Goal: Task Accomplishment & Management: Use online tool/utility

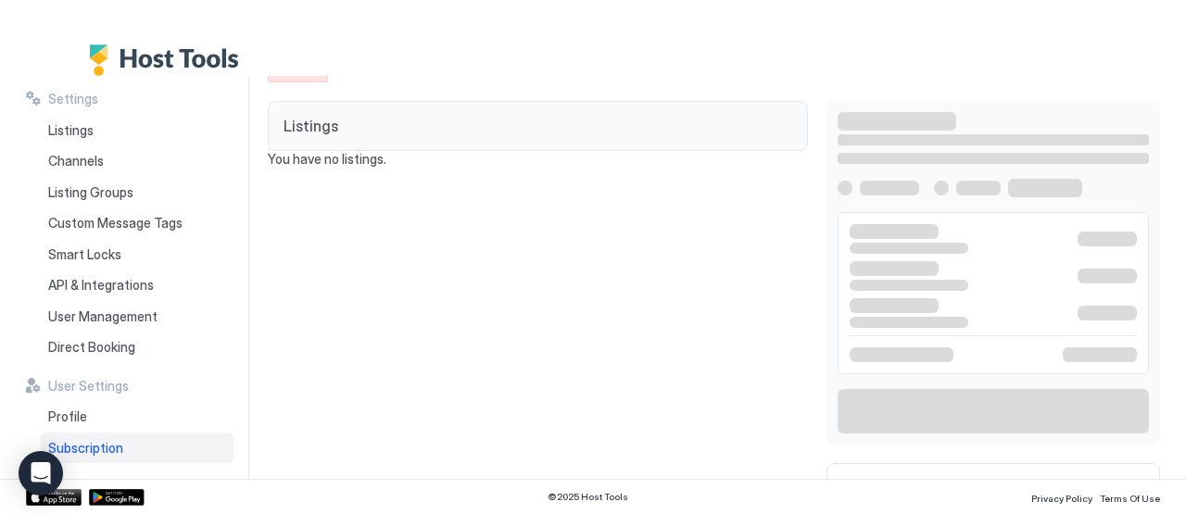
scroll to position [38, 0]
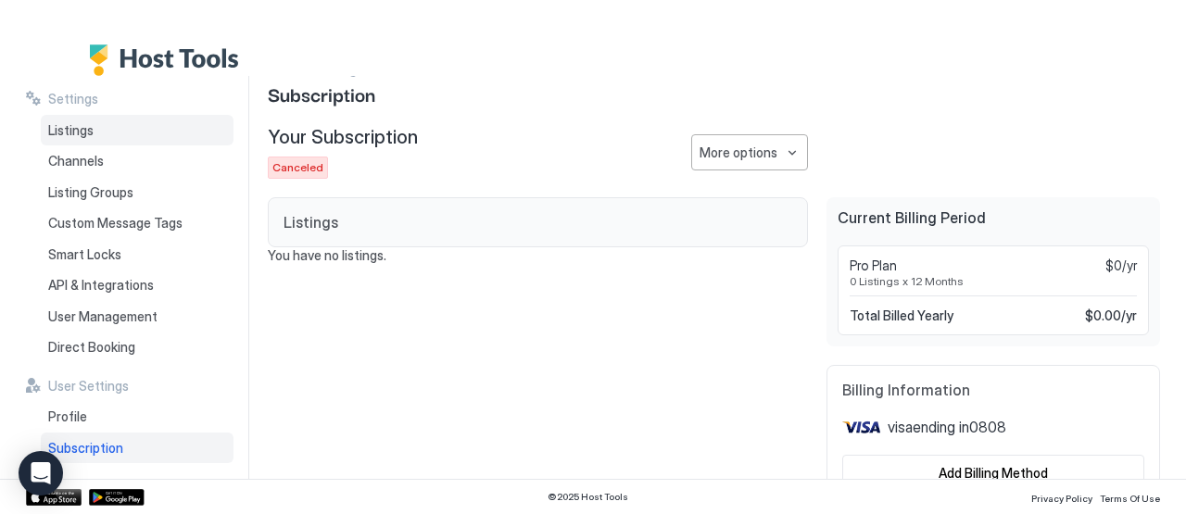
click at [44, 137] on div "Listings" at bounding box center [137, 130] width 193 height 31
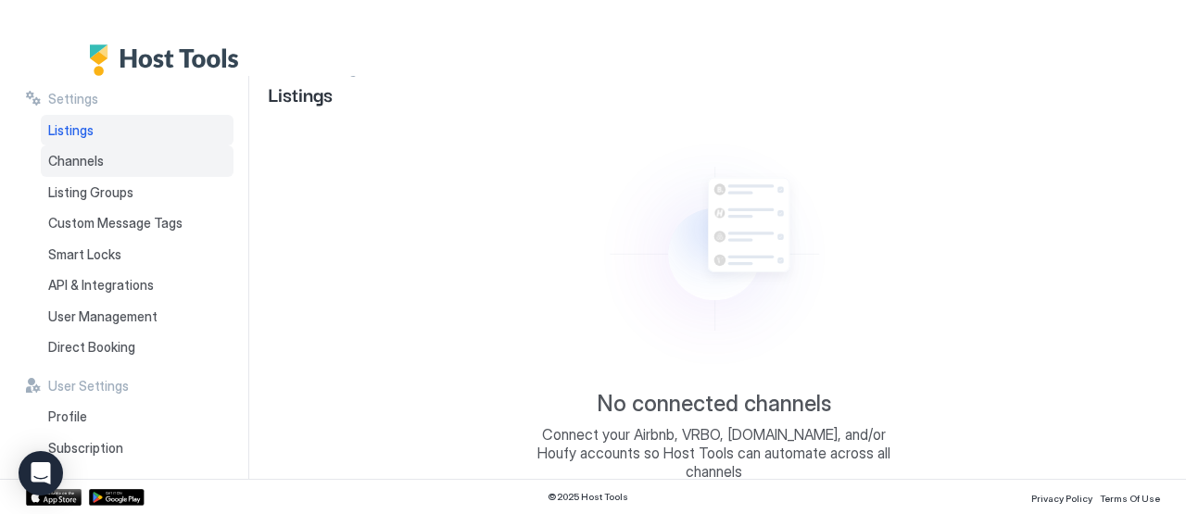
click at [82, 167] on span "Channels" at bounding box center [76, 161] width 56 height 17
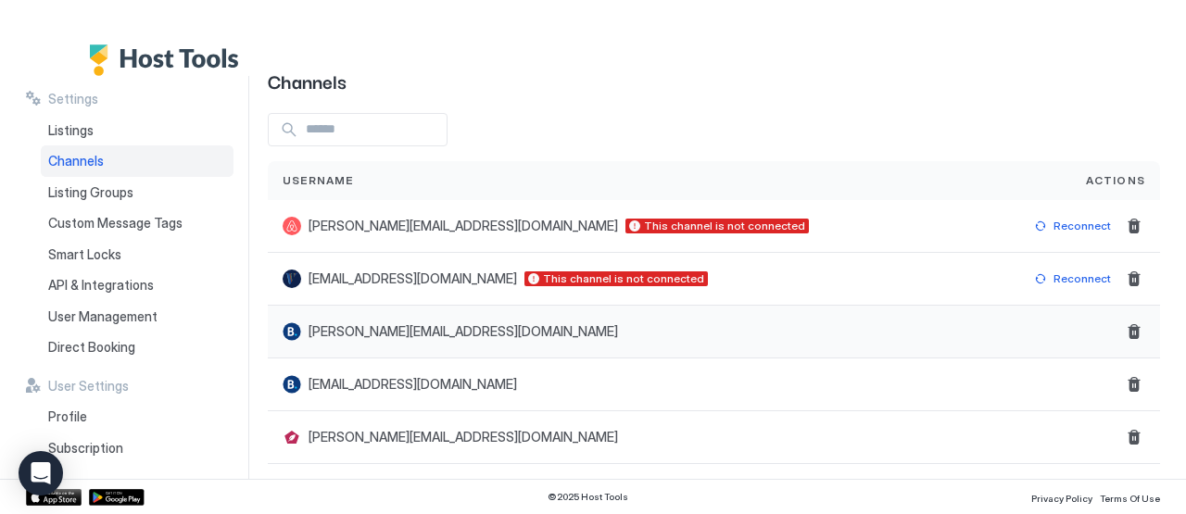
scroll to position [58, 0]
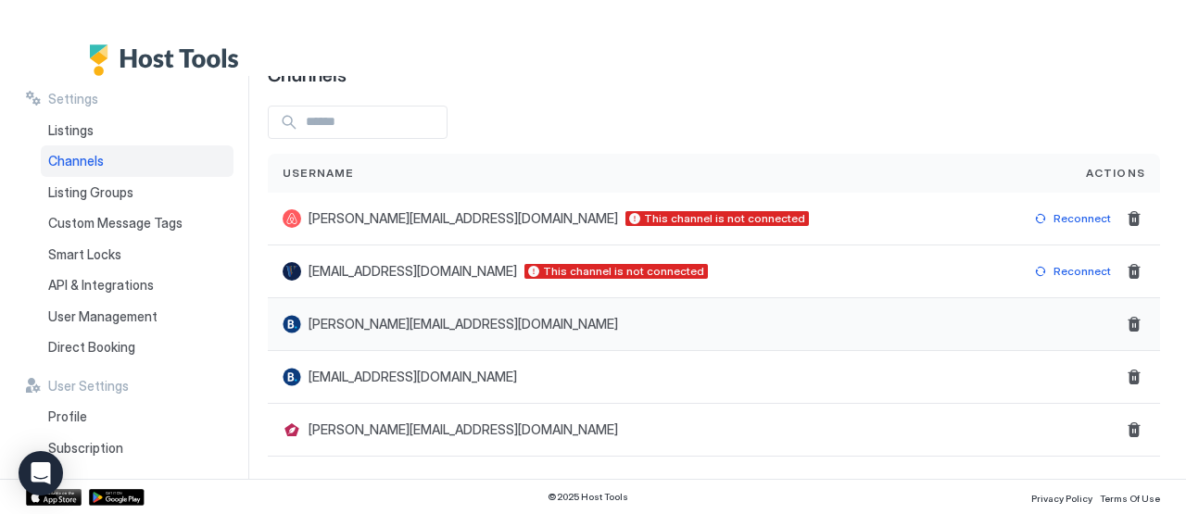
click at [409, 338] on div "[PERSON_NAME][EMAIL_ADDRESS][DOMAIN_NAME]" at bounding box center [640, 324] width 744 height 53
click at [126, 309] on span "User Management" at bounding box center [102, 316] width 109 height 17
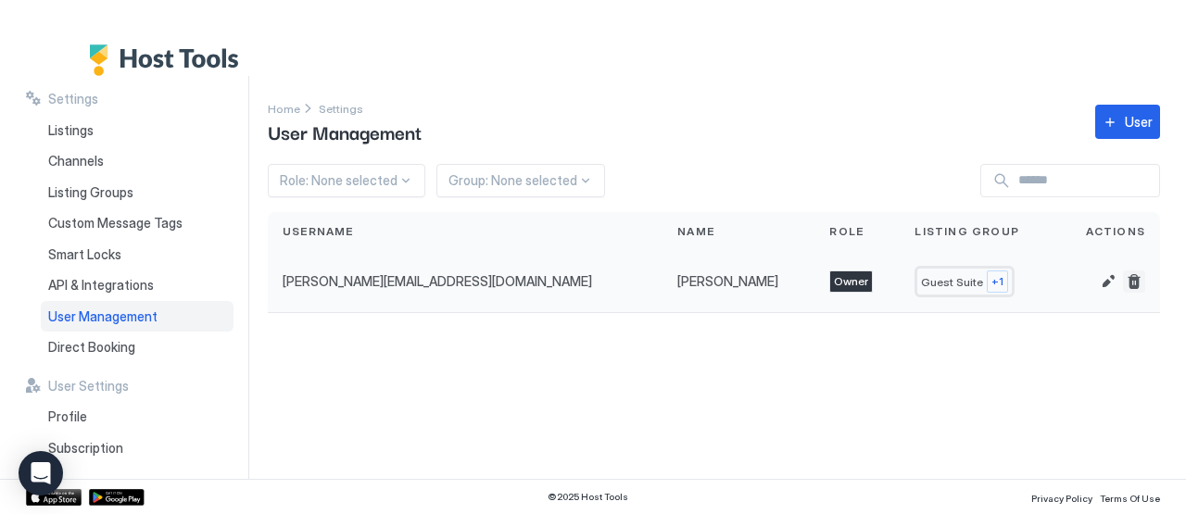
click at [1131, 283] on button "Delete" at bounding box center [1134, 281] width 22 height 22
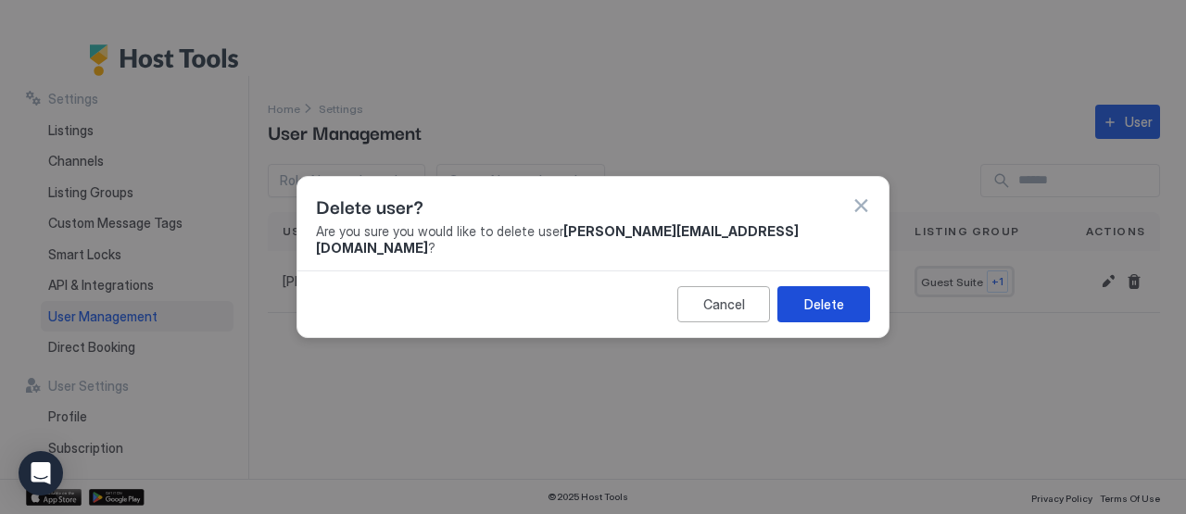
click at [840, 303] on div "Delete" at bounding box center [824, 304] width 40 height 19
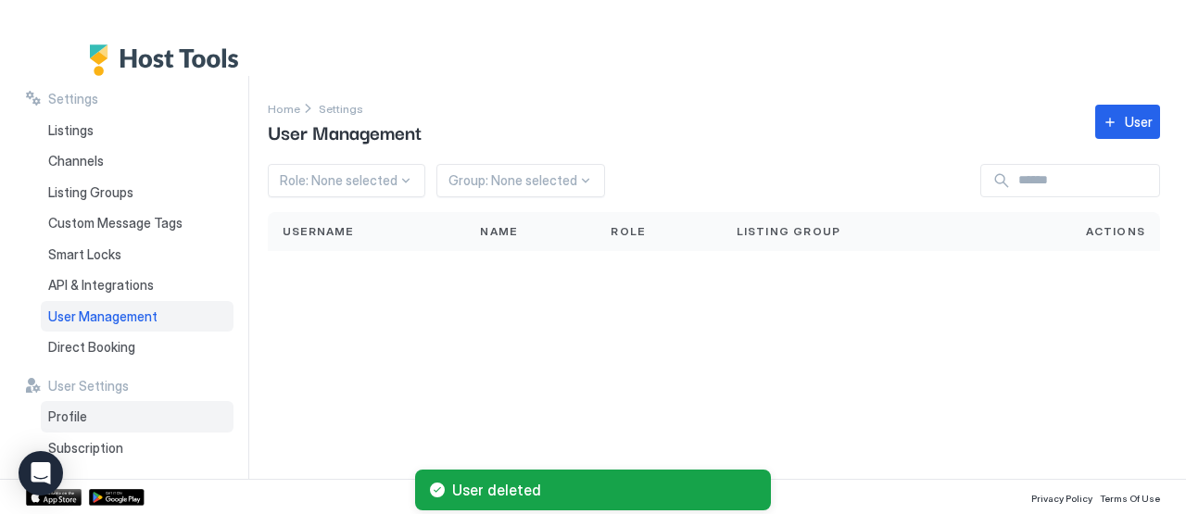
click at [87, 414] on div "Profile" at bounding box center [137, 416] width 193 height 31
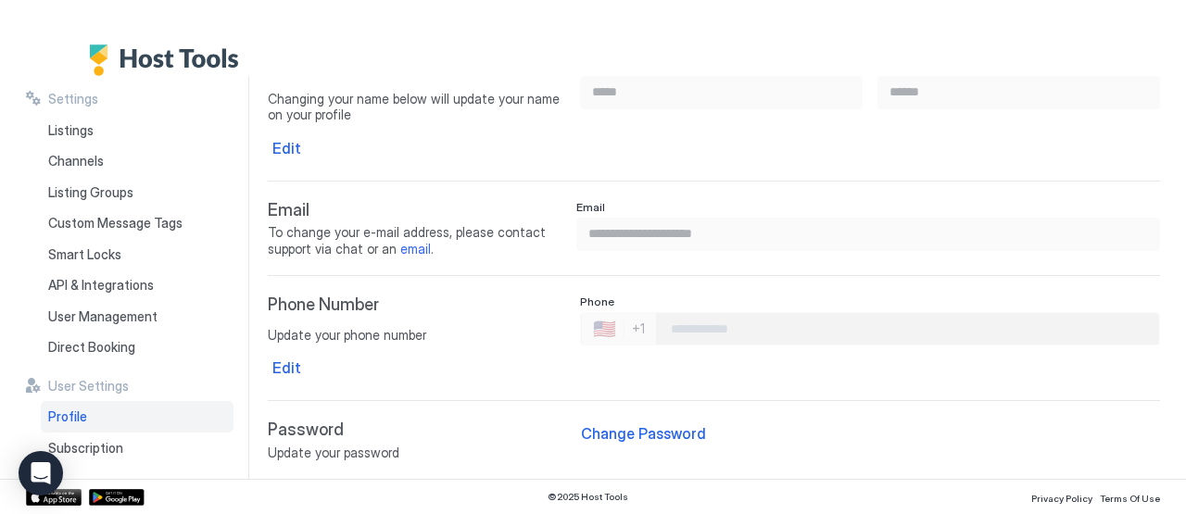
scroll to position [105, 0]
click at [107, 136] on div "Listings" at bounding box center [137, 130] width 193 height 31
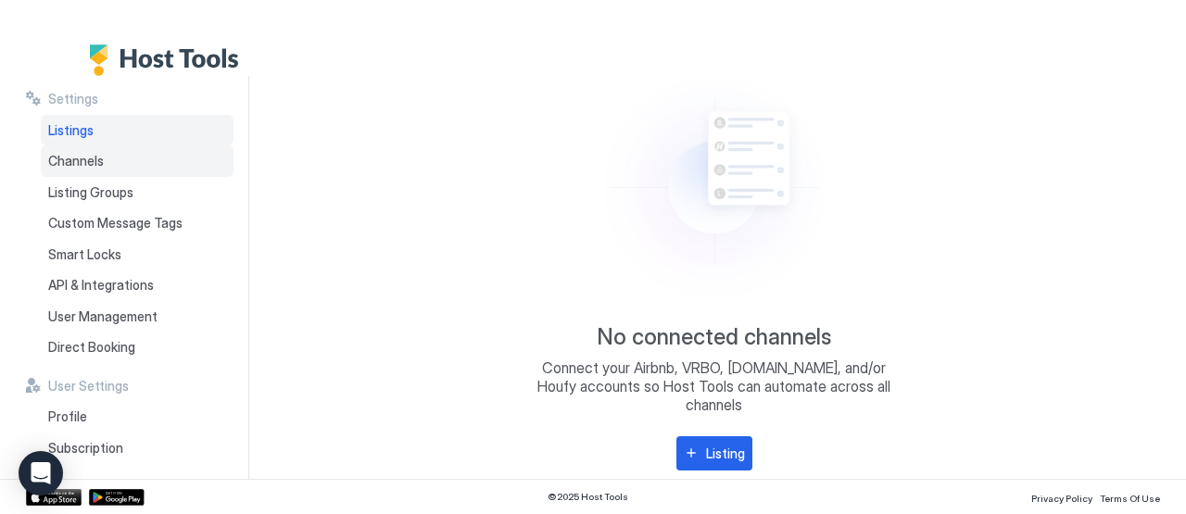
click at [104, 170] on div "Channels" at bounding box center [137, 160] width 193 height 31
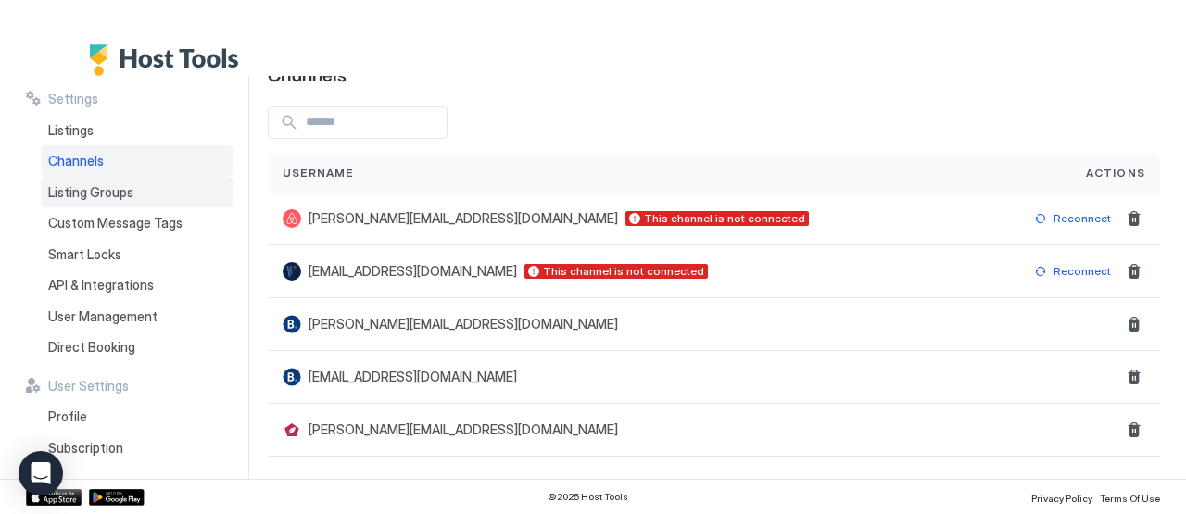
click at [137, 190] on div "Listing Groups" at bounding box center [137, 192] width 193 height 31
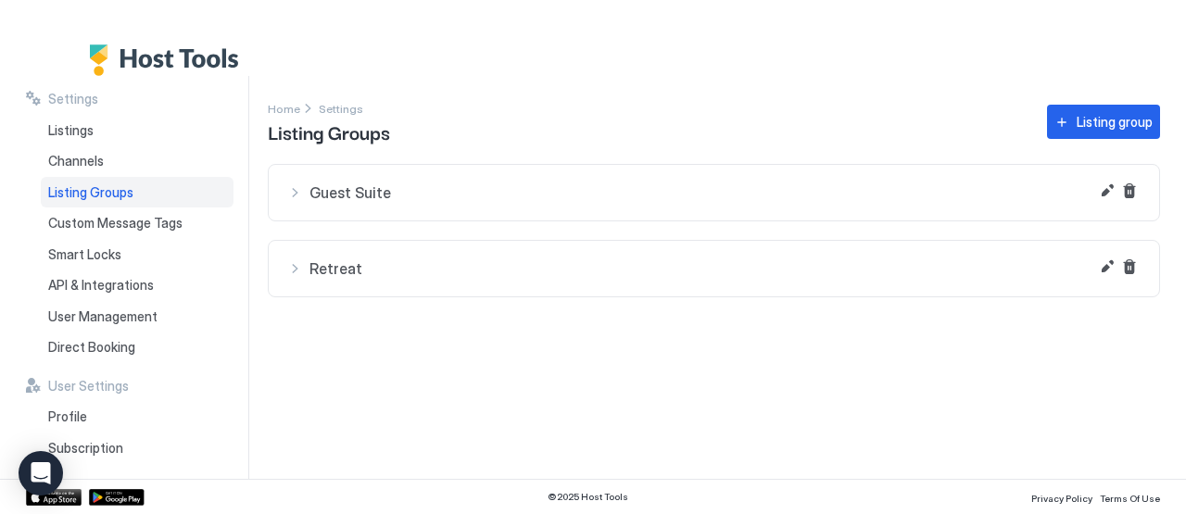
click at [321, 165] on button "Guest Suite" at bounding box center [714, 193] width 890 height 56
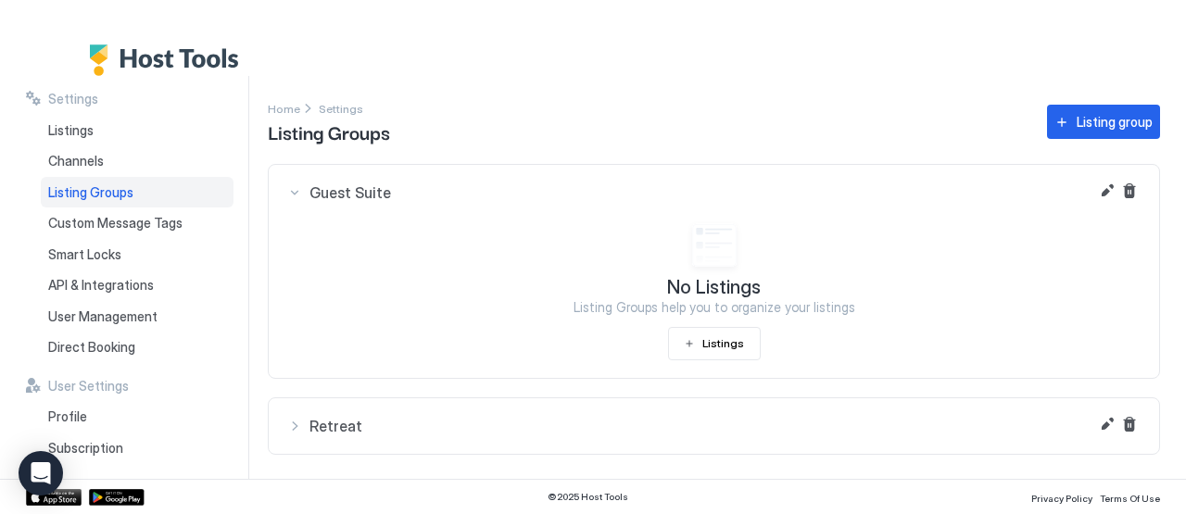
click at [343, 421] on span "Retreat" at bounding box center [724, 426] width 831 height 19
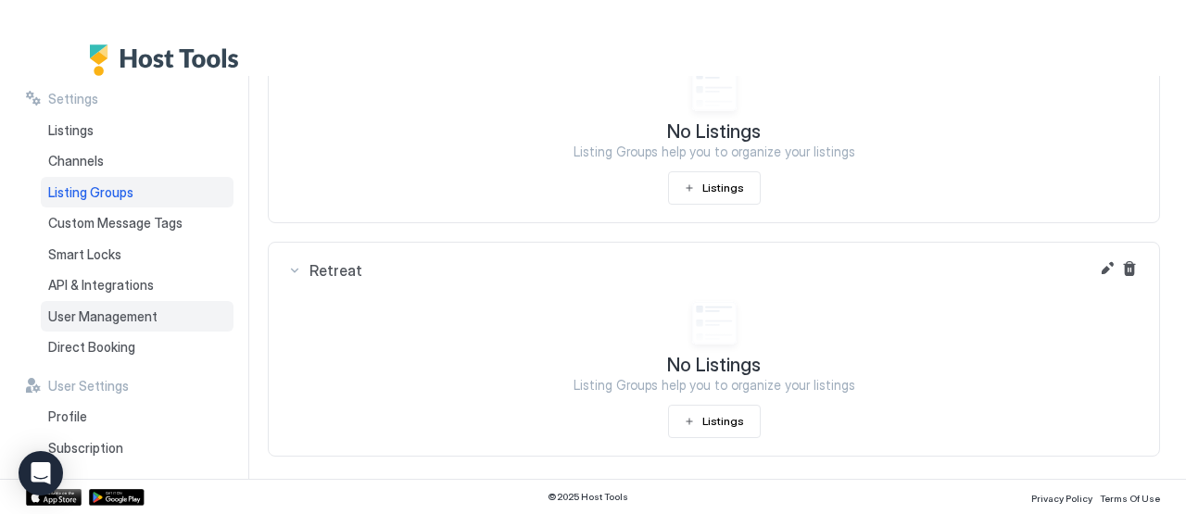
scroll to position [156, 0]
click at [153, 224] on span "Custom Message Tags" at bounding box center [115, 223] width 134 height 17
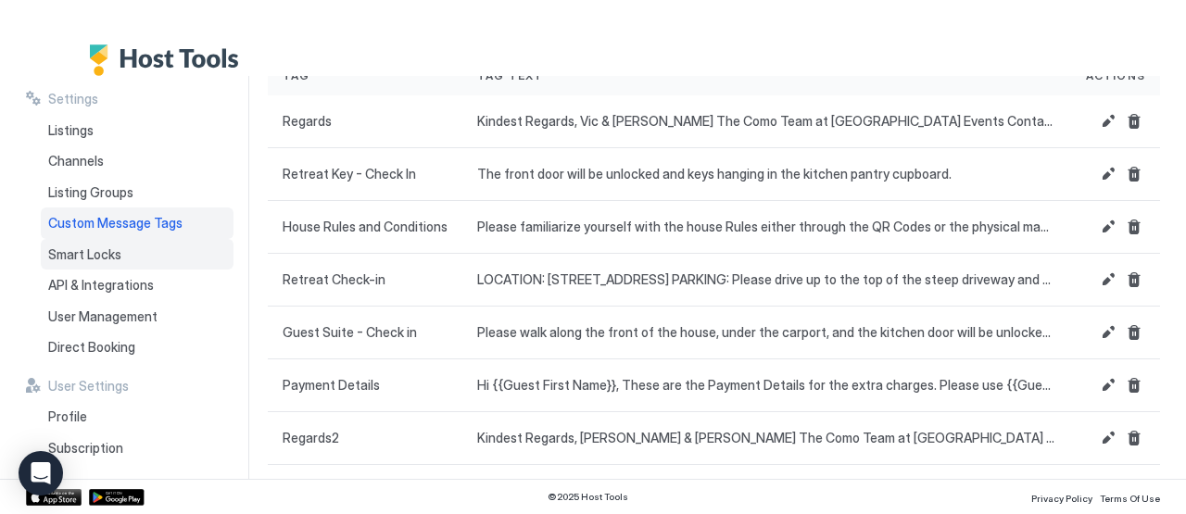
click at [114, 253] on span "Smart Locks" at bounding box center [84, 254] width 73 height 17
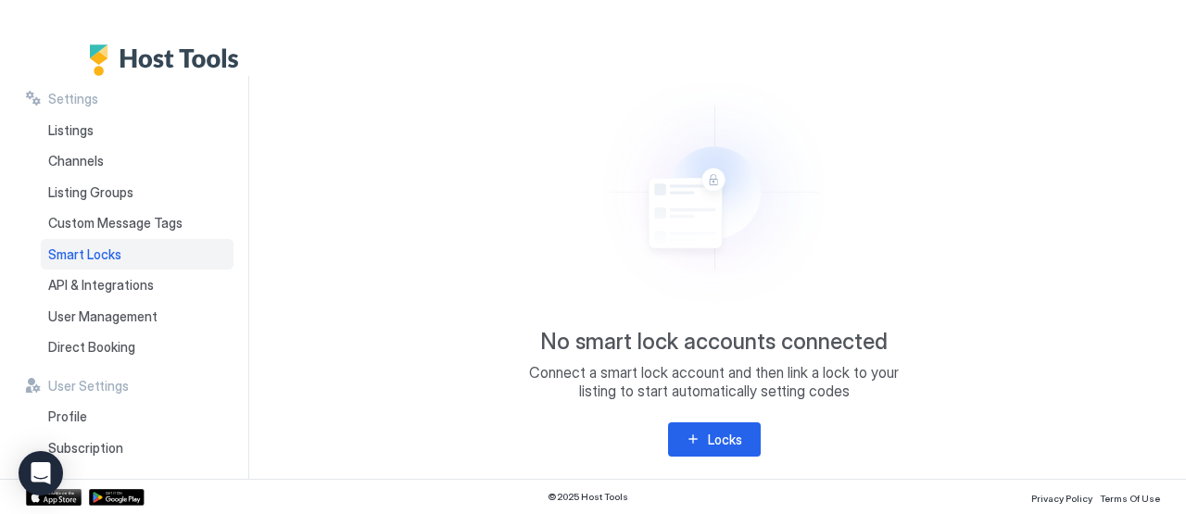
scroll to position [100, 0]
click at [149, 285] on span "API & Integrations" at bounding box center [101, 285] width 106 height 17
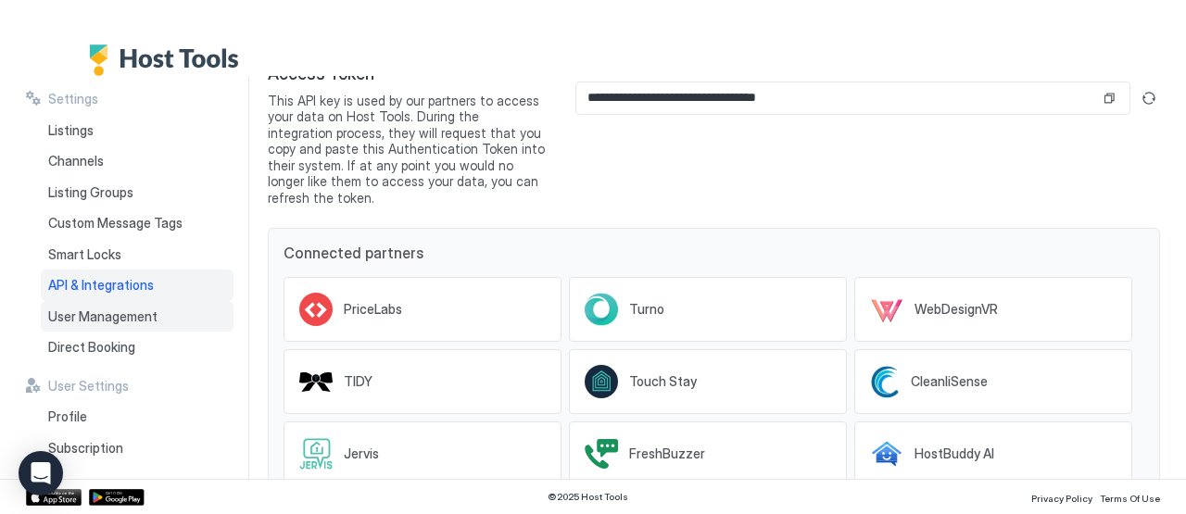
click at [133, 323] on div "User Management" at bounding box center [137, 316] width 193 height 31
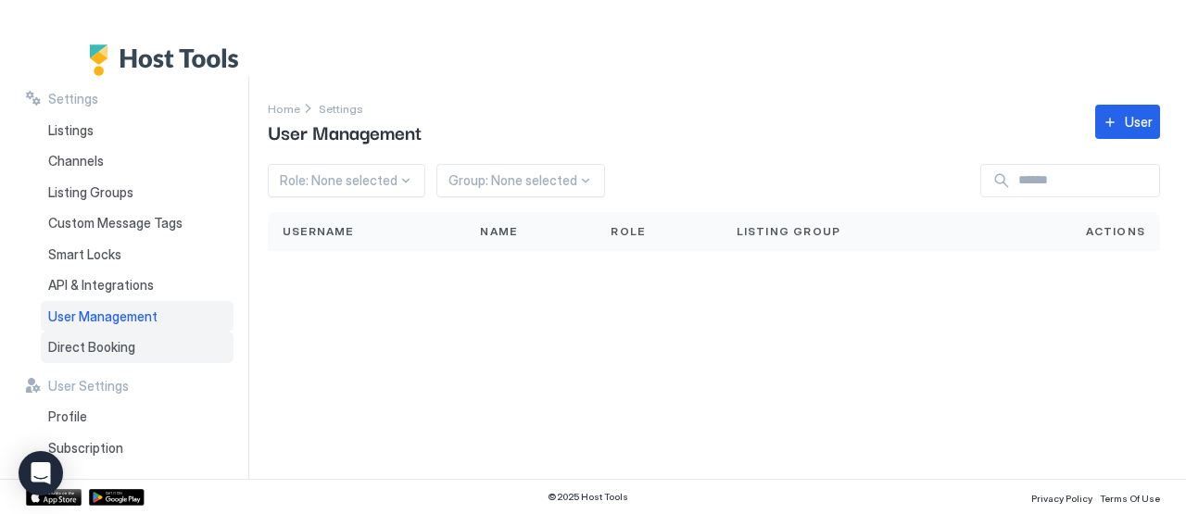
click at [147, 354] on div "Direct Booking" at bounding box center [137, 347] width 193 height 31
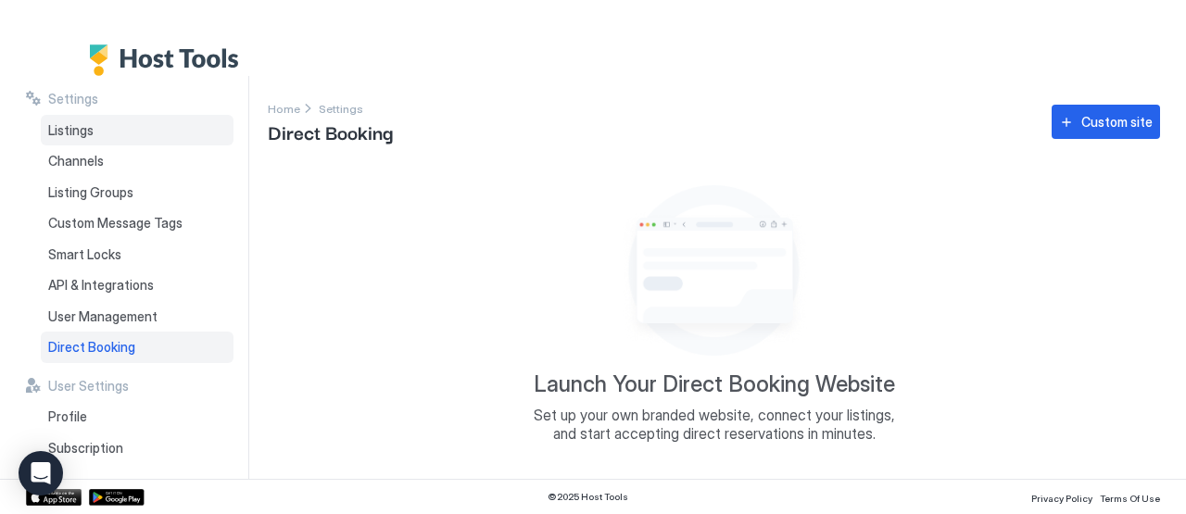
click at [73, 126] on span "Listings" at bounding box center [70, 130] width 45 height 17
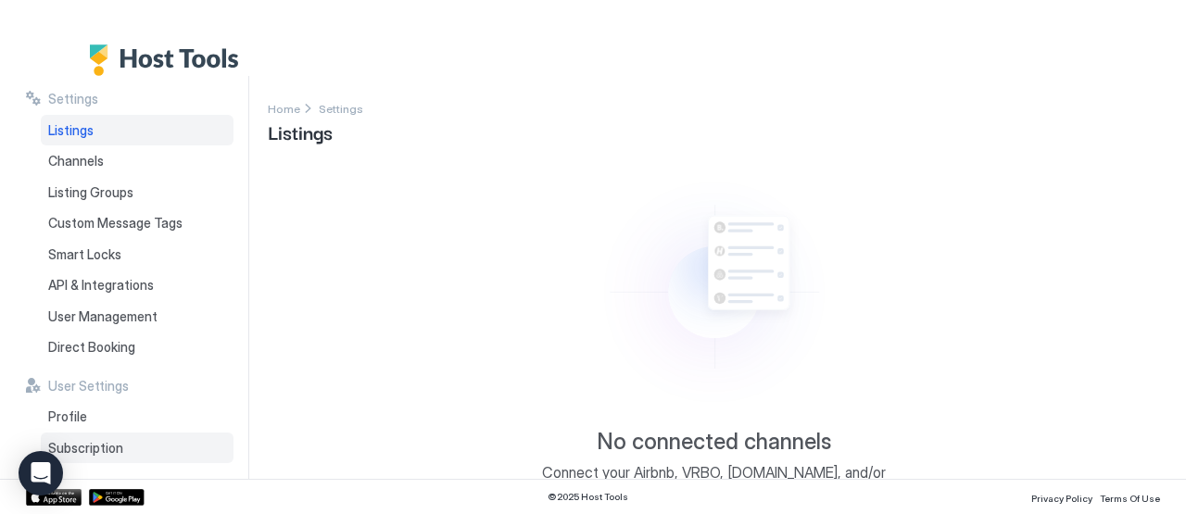
click at [107, 445] on span "Subscription" at bounding box center [85, 448] width 75 height 17
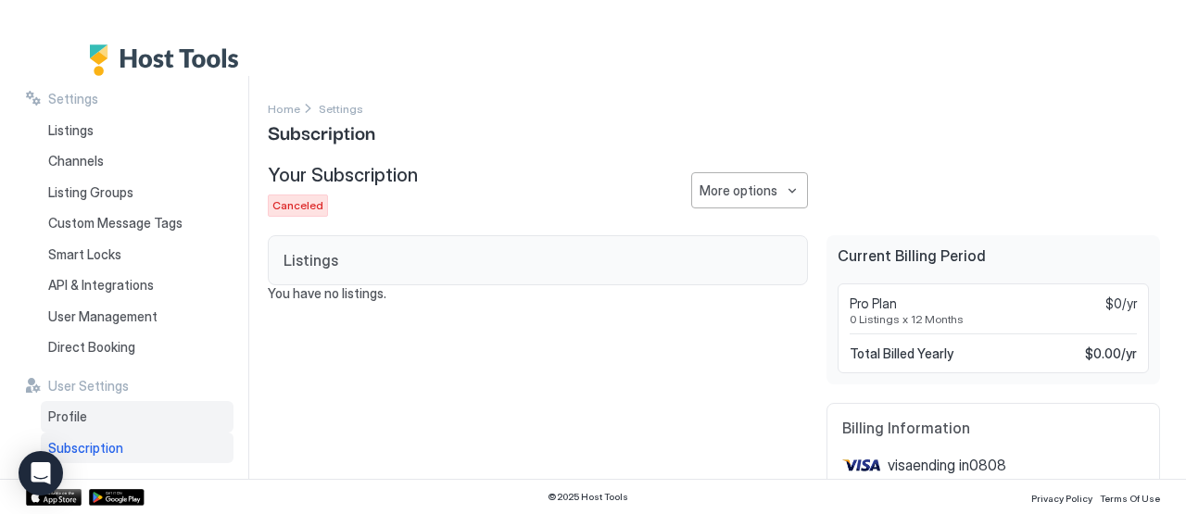
click at [128, 418] on div "Profile" at bounding box center [137, 416] width 193 height 31
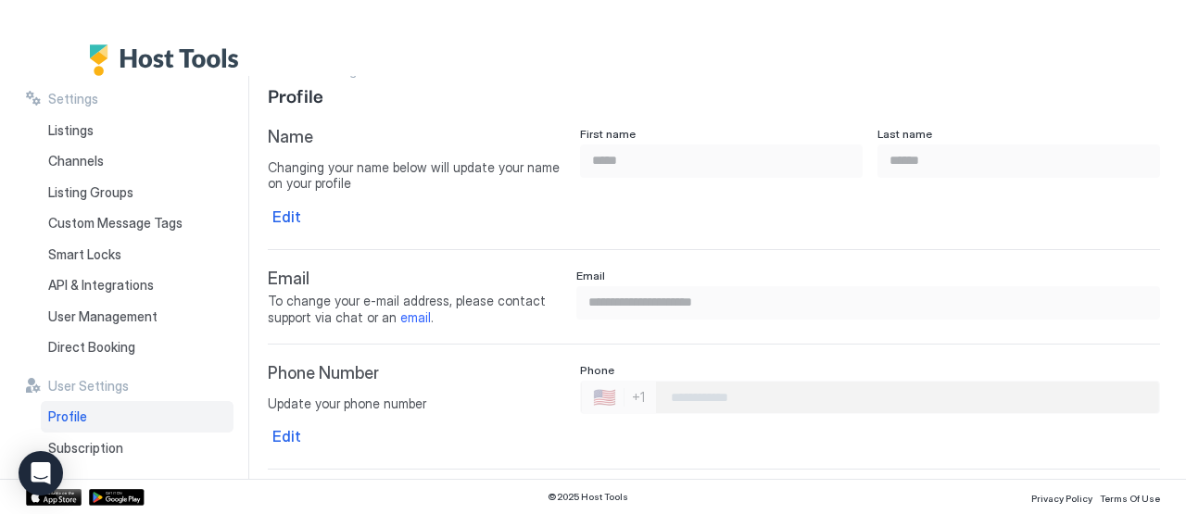
scroll to position [46, 0]
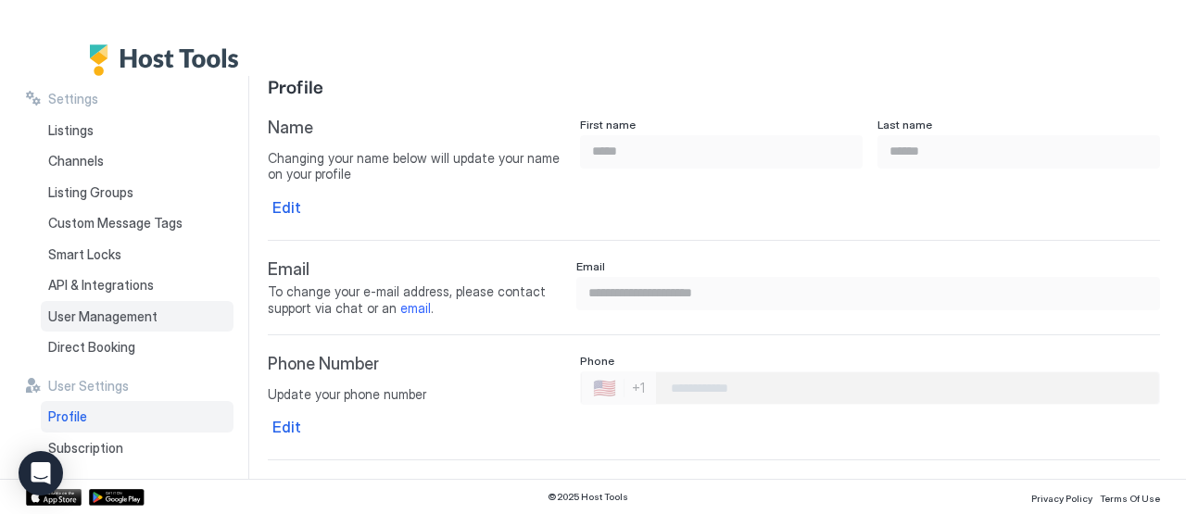
click at [113, 322] on div "User Management" at bounding box center [137, 316] width 193 height 31
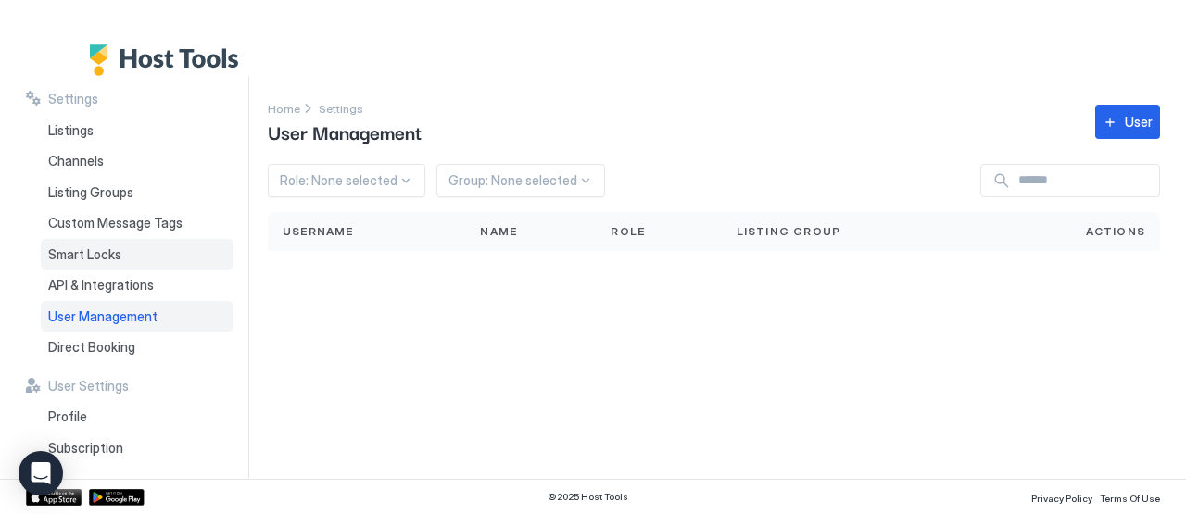
click at [97, 257] on span "Smart Locks" at bounding box center [84, 254] width 73 height 17
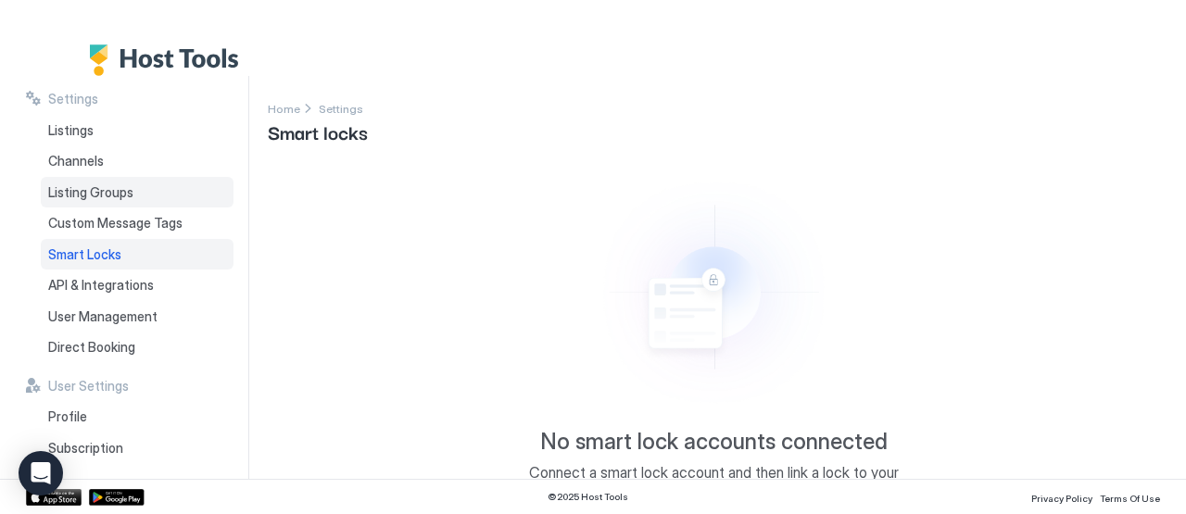
click at [78, 193] on span "Listing Groups" at bounding box center [90, 192] width 85 height 17
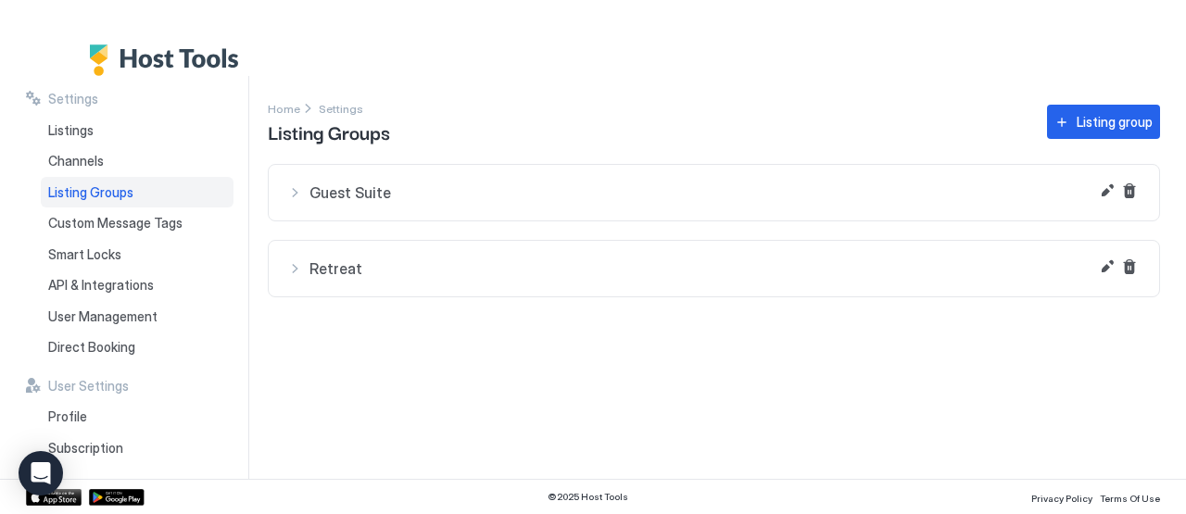
click at [287, 216] on button "Guest Suite" at bounding box center [714, 193] width 890 height 56
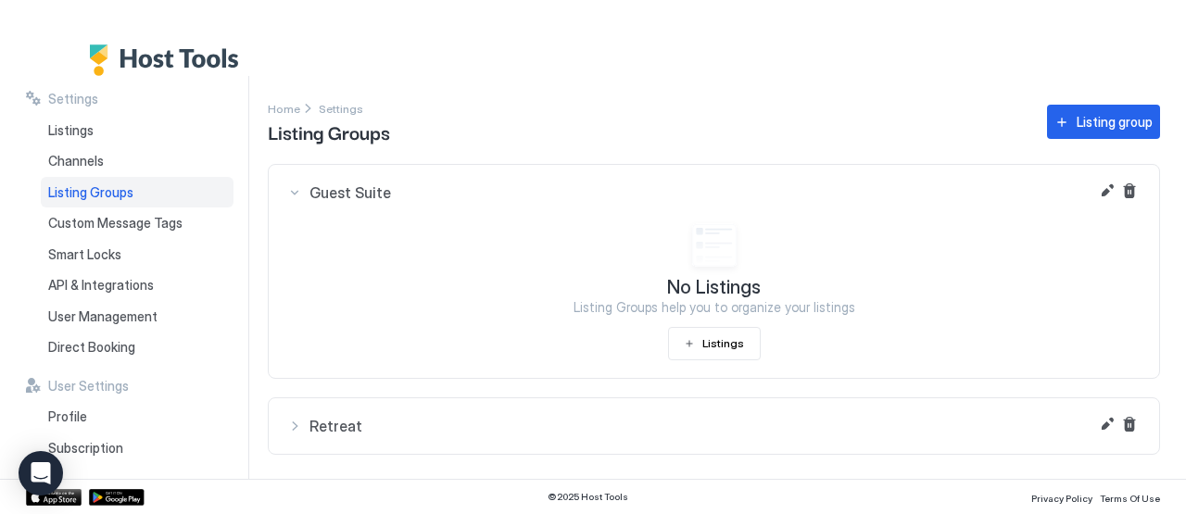
click at [407, 411] on button "Retreat" at bounding box center [714, 426] width 890 height 56
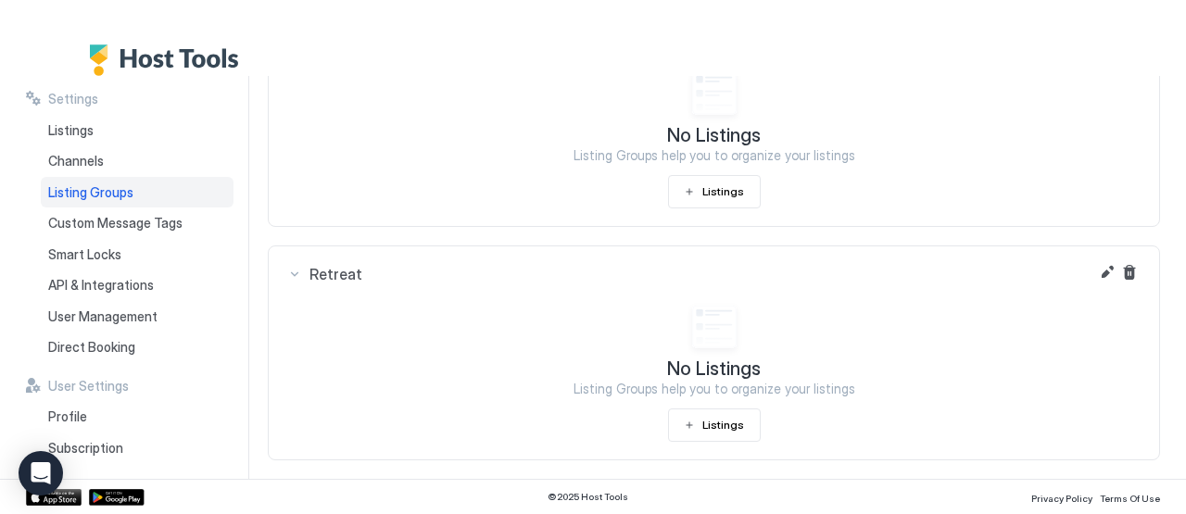
scroll to position [155, 0]
click at [699, 410] on button "Listings" at bounding box center [714, 422] width 93 height 33
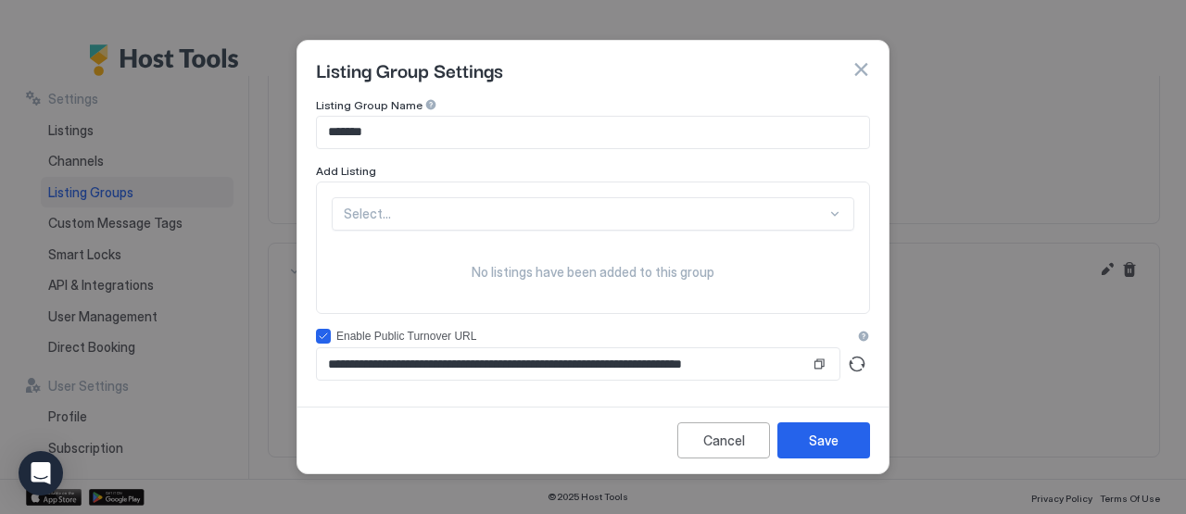
click at [859, 68] on button "button" at bounding box center [860, 69] width 19 height 19
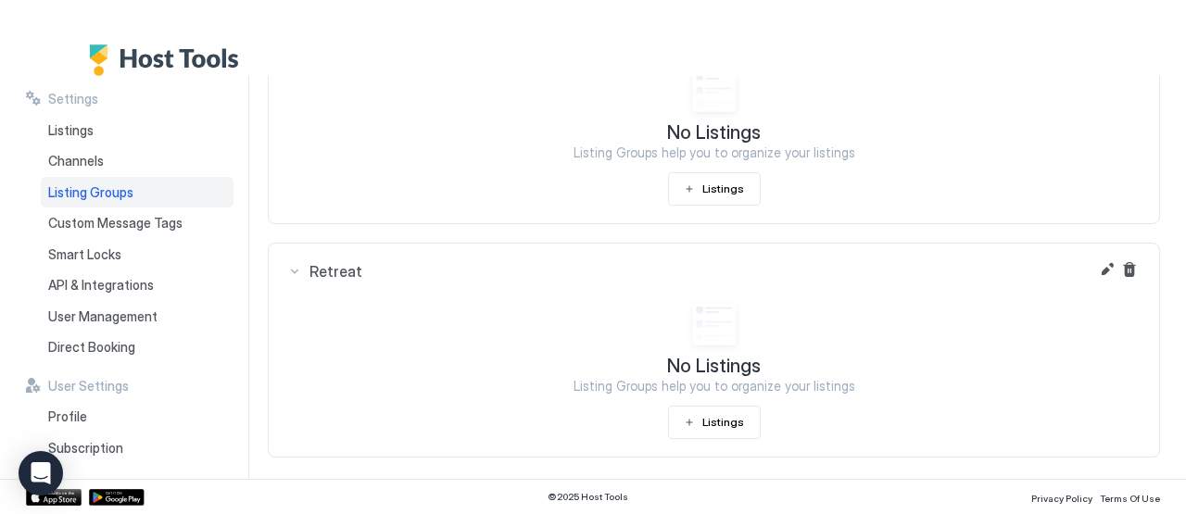
click at [68, 195] on span "Listing Groups" at bounding box center [90, 192] width 85 height 17
click at [68, 166] on span "Channels" at bounding box center [76, 161] width 56 height 17
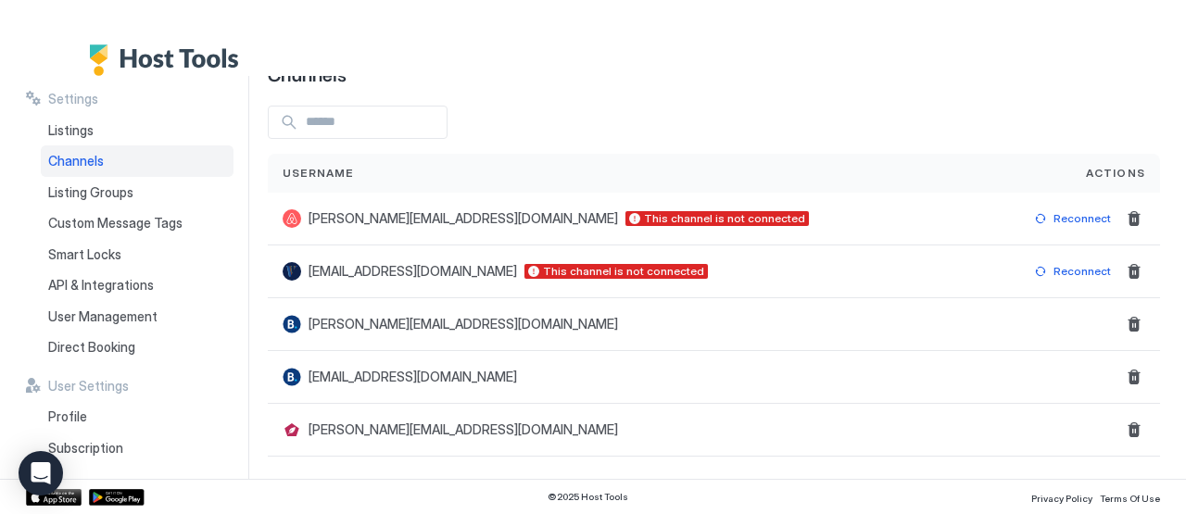
scroll to position [58, 0]
click at [425, 278] on span "[EMAIL_ADDRESS][DOMAIN_NAME]" at bounding box center [412, 271] width 208 height 17
click at [384, 333] on div "[PERSON_NAME][EMAIL_ADDRESS][DOMAIN_NAME]" at bounding box center [640, 324] width 744 height 53
click at [49, 119] on div "Listings" at bounding box center [137, 130] width 193 height 31
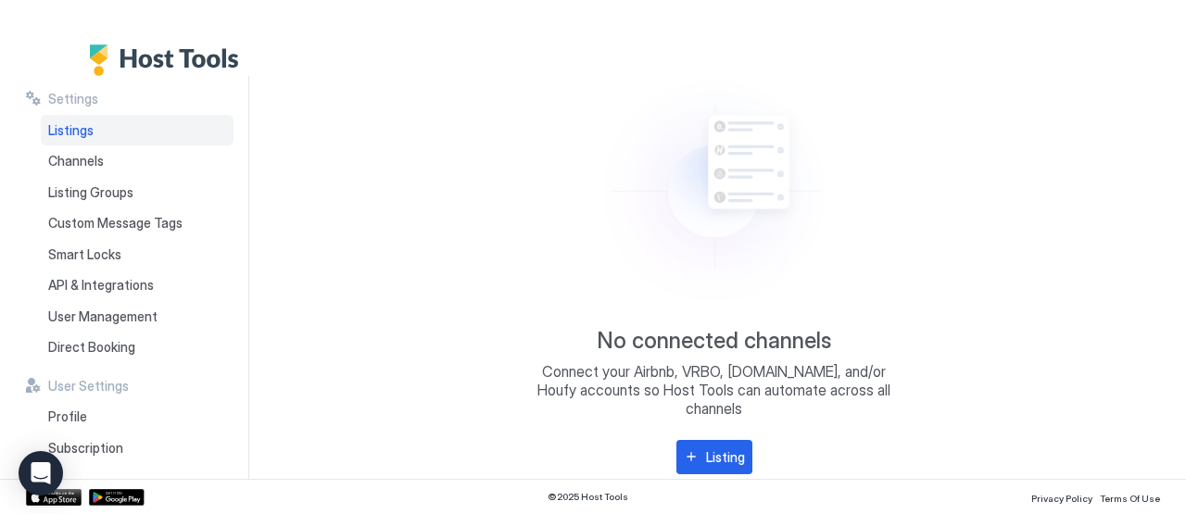
scroll to position [100, 0]
click at [182, 62] on img "Host Tools Logo" at bounding box center [168, 59] width 159 height 31
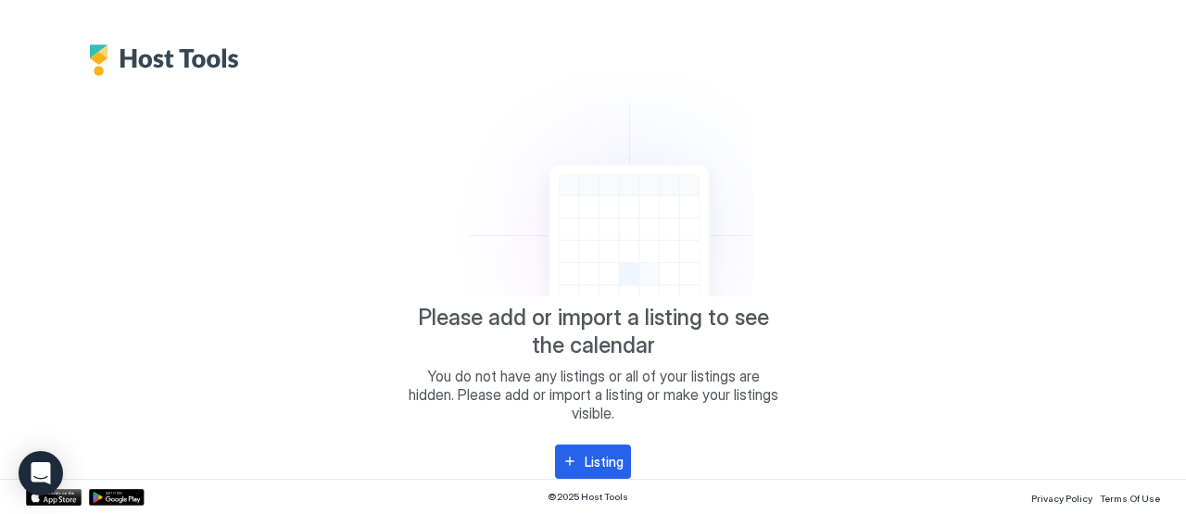
scroll to position [36, 0]
click at [159, 48] on img "Host Tools Logo" at bounding box center [168, 59] width 159 height 31
click at [612, 459] on div "Listing" at bounding box center [604, 461] width 39 height 19
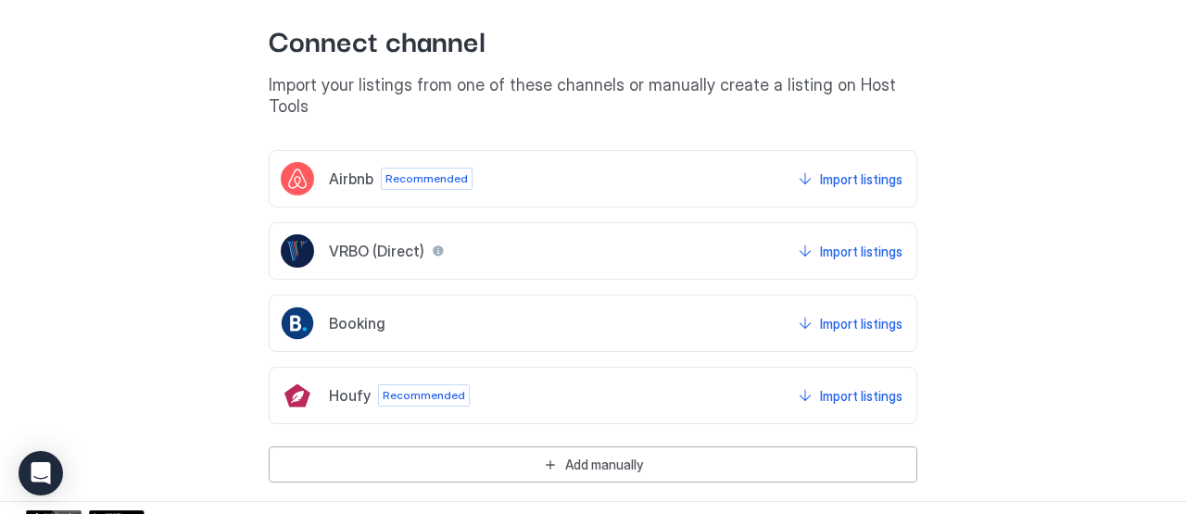
scroll to position [239, 0]
click at [362, 315] on span "Booking" at bounding box center [357, 324] width 57 height 19
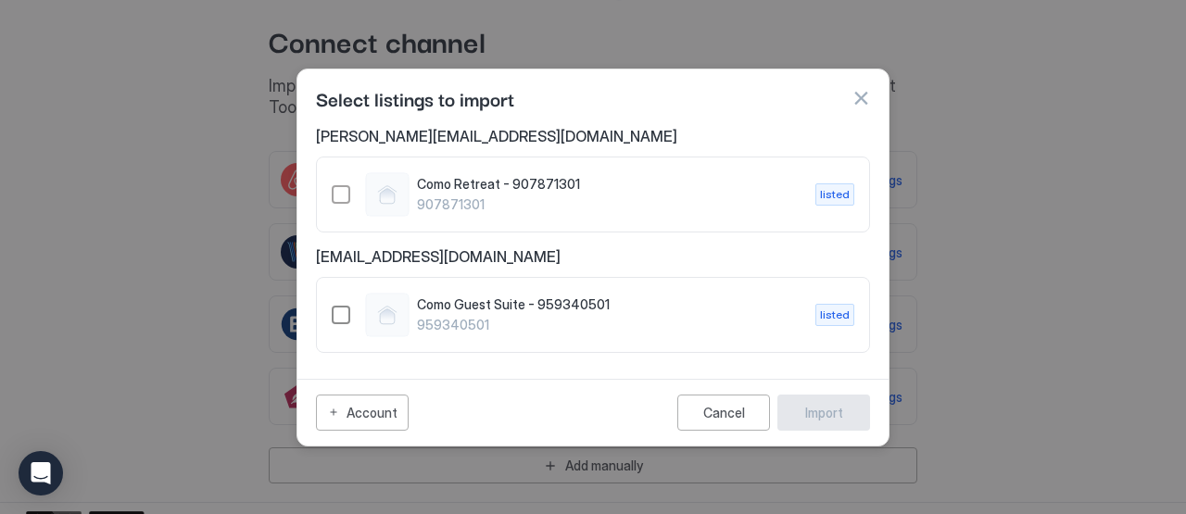
click at [479, 320] on span "959340501" at bounding box center [609, 325] width 384 height 17
click at [479, 319] on span "959340501" at bounding box center [609, 325] width 384 height 17
click at [338, 315] on icon "959340501" at bounding box center [340, 315] width 15 height 15
click at [721, 407] on div "Cancel" at bounding box center [724, 413] width 42 height 16
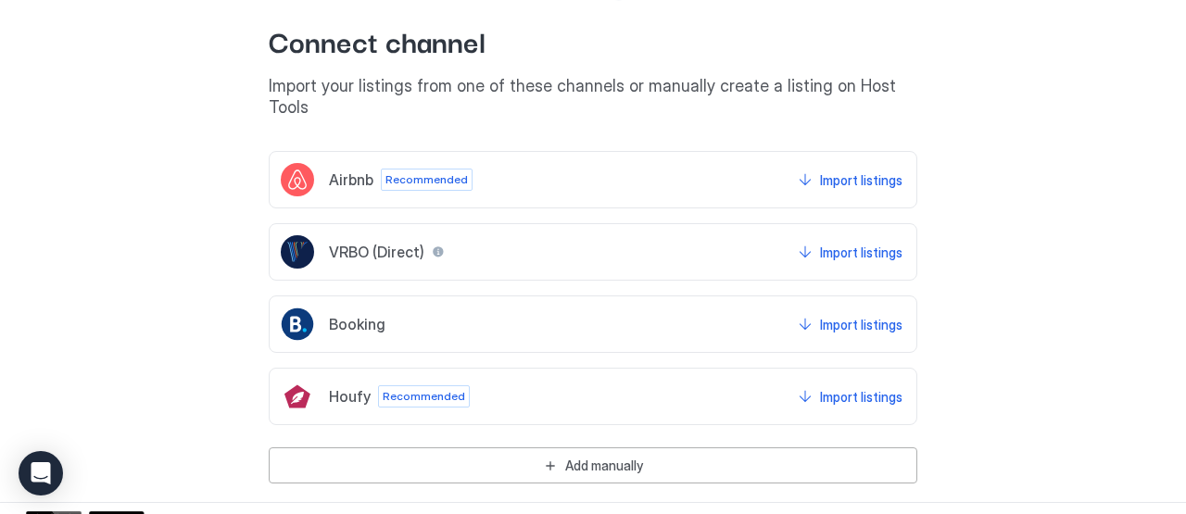
click at [579, 175] on div "Airbnb Recommended Import listings" at bounding box center [593, 179] width 648 height 57
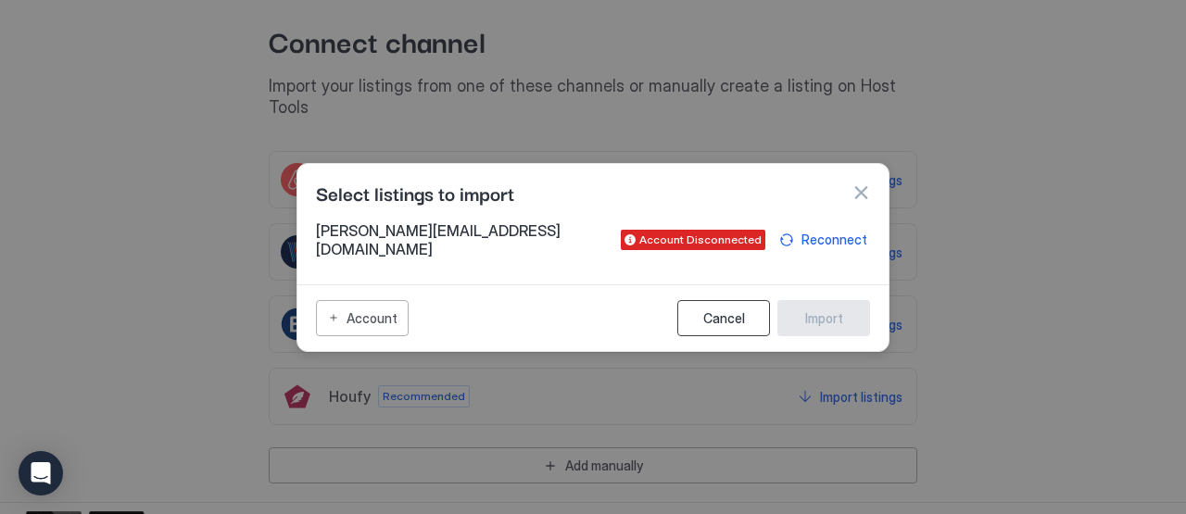
click at [708, 300] on button "Cancel" at bounding box center [723, 318] width 93 height 36
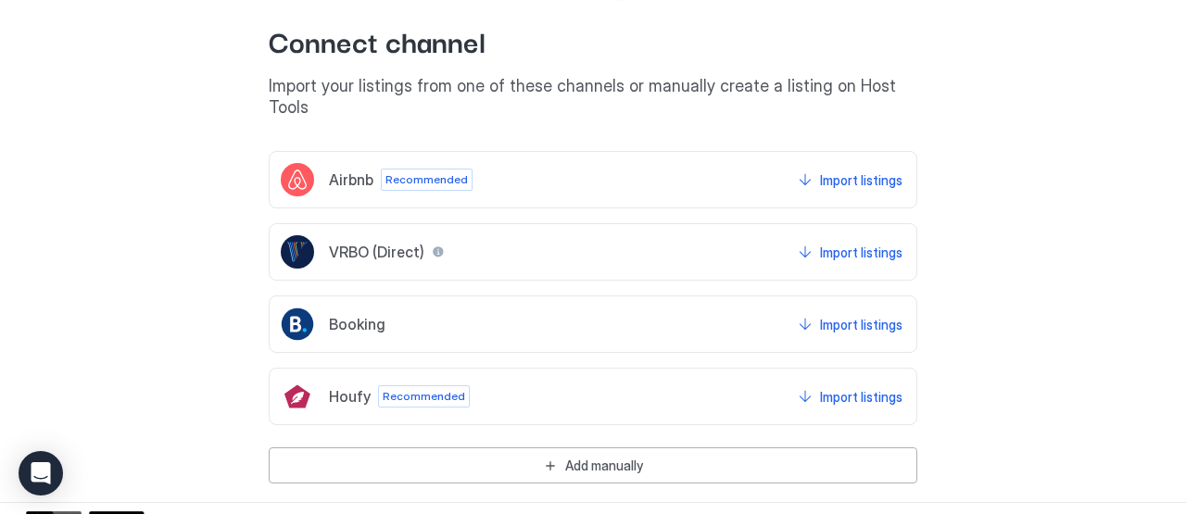
click at [597, 384] on div "Houfy Recommended Import listings" at bounding box center [593, 396] width 648 height 57
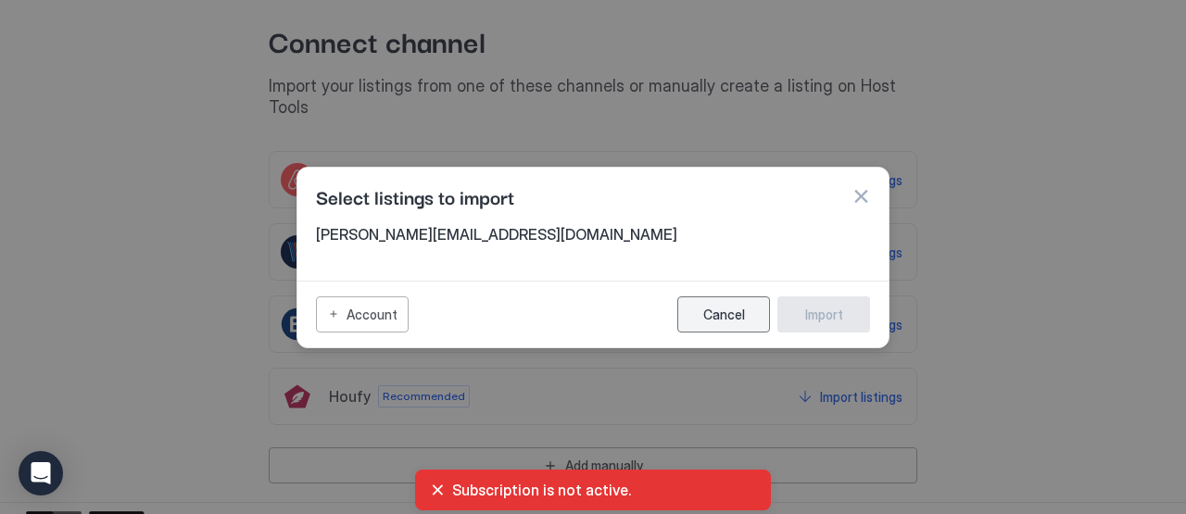
click at [712, 324] on button "Cancel" at bounding box center [723, 314] width 93 height 36
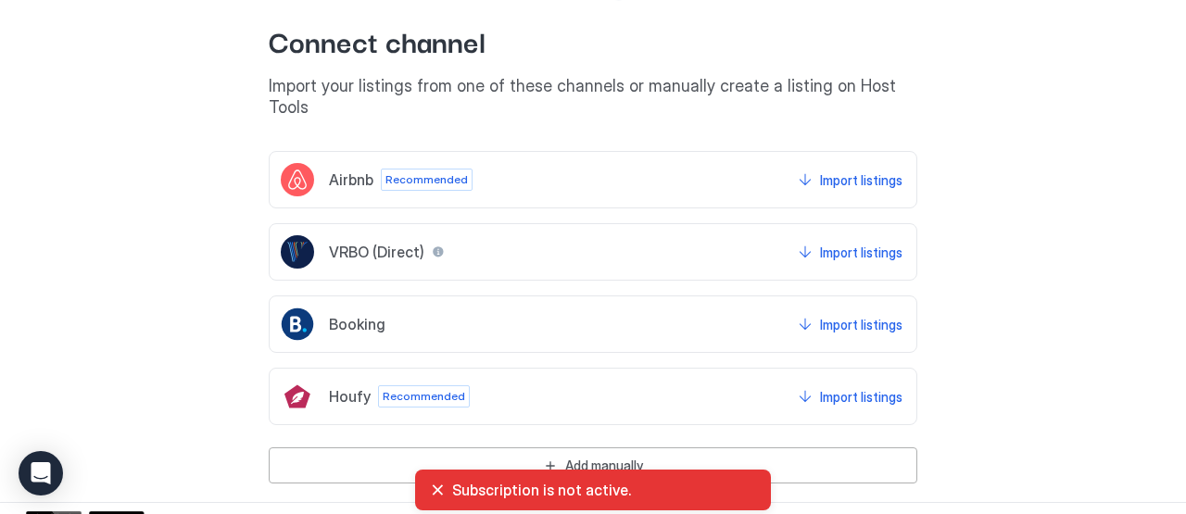
click at [590, 223] on div "VRBO (Direct) Import listings" at bounding box center [593, 251] width 648 height 57
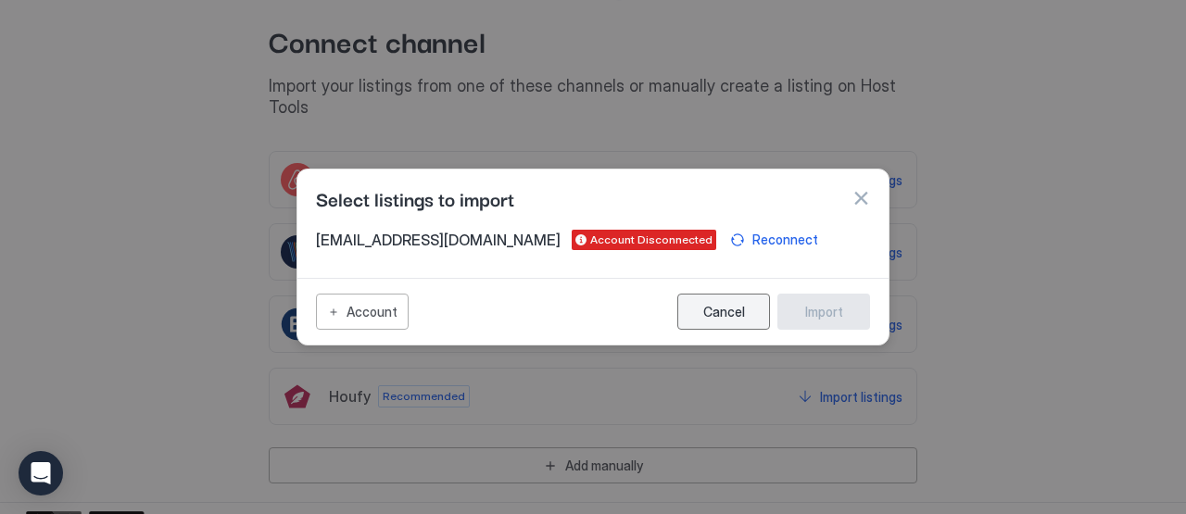
click at [706, 302] on button "Cancel" at bounding box center [723, 312] width 93 height 36
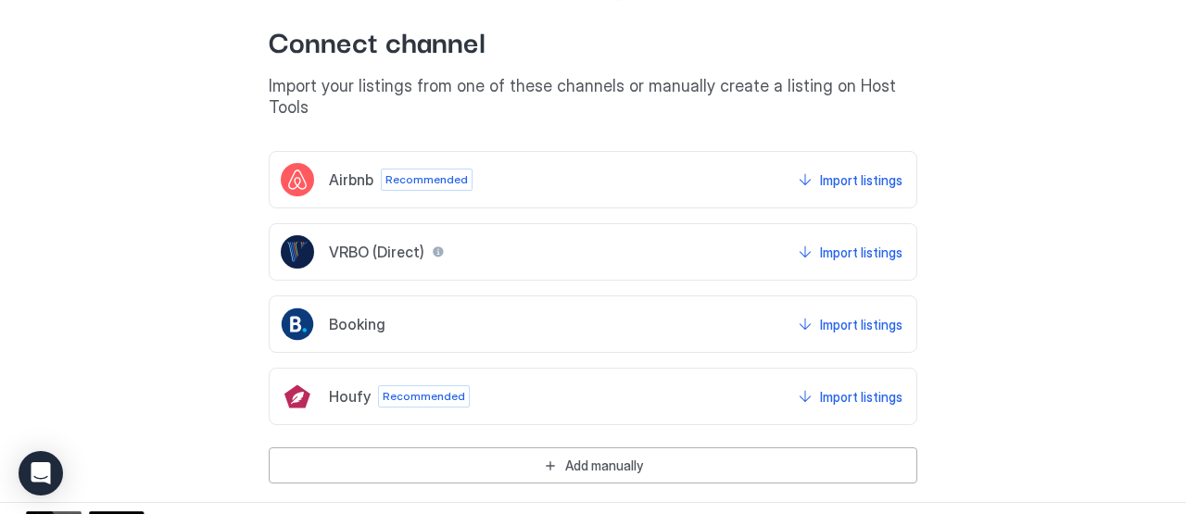
click at [530, 314] on div "Booking Import listings" at bounding box center [593, 324] width 648 height 57
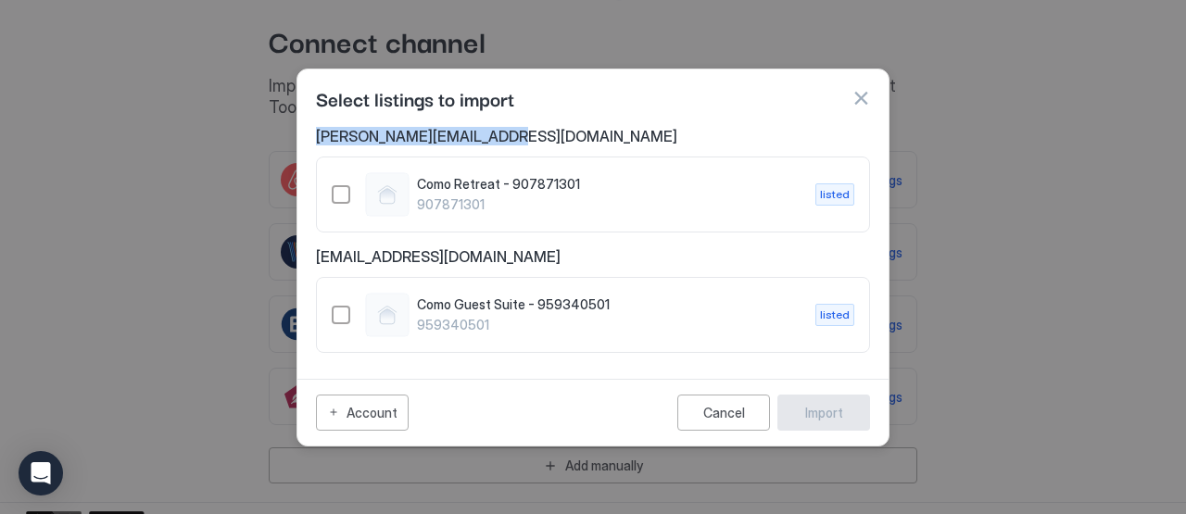
drag, startPoint x: 518, startPoint y: 138, endPoint x: 315, endPoint y: 134, distance: 202.9
click at [315, 134] on div "andrew@comoevents.com.au Como Retreat - 907871301 907871301 listed info@comoeve…" at bounding box center [592, 249] width 591 height 245
copy span "[PERSON_NAME][EMAIL_ADDRESS][DOMAIN_NAME]"
